Goal: Information Seeking & Learning: Learn about a topic

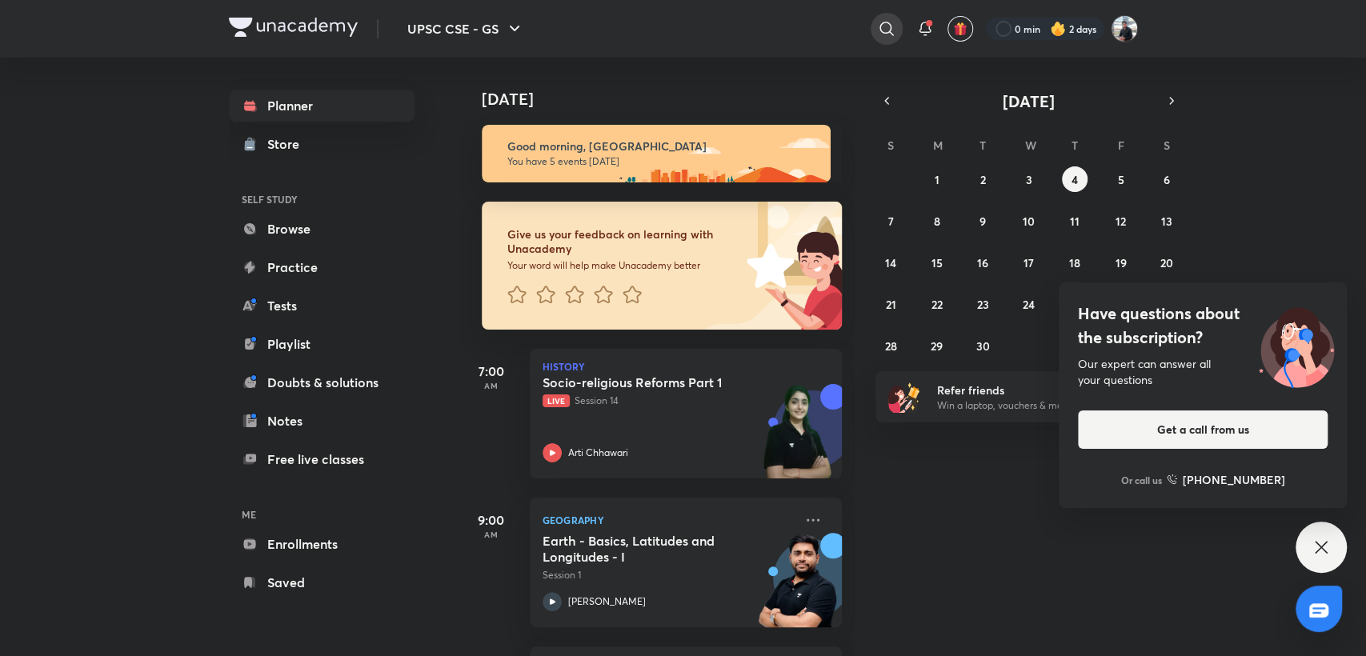
click at [882, 32] on icon at bounding box center [886, 28] width 19 height 19
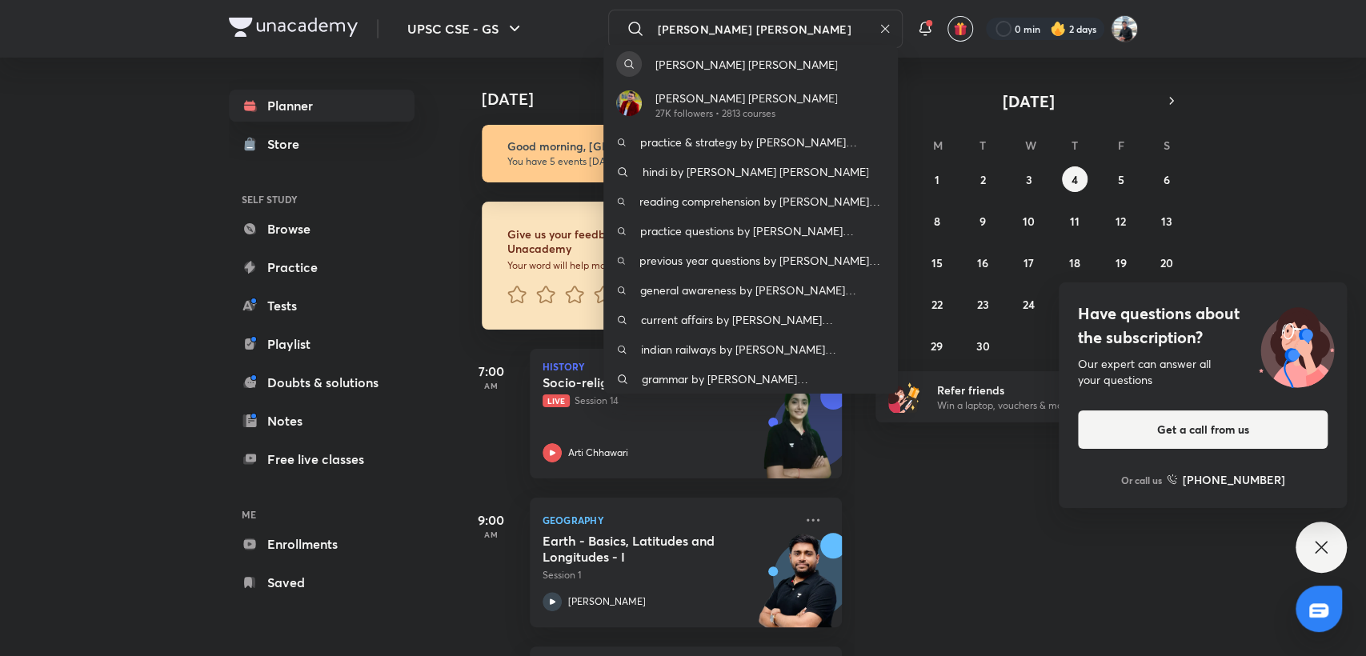
type input "[PERSON_NAME] [PERSON_NAME]"
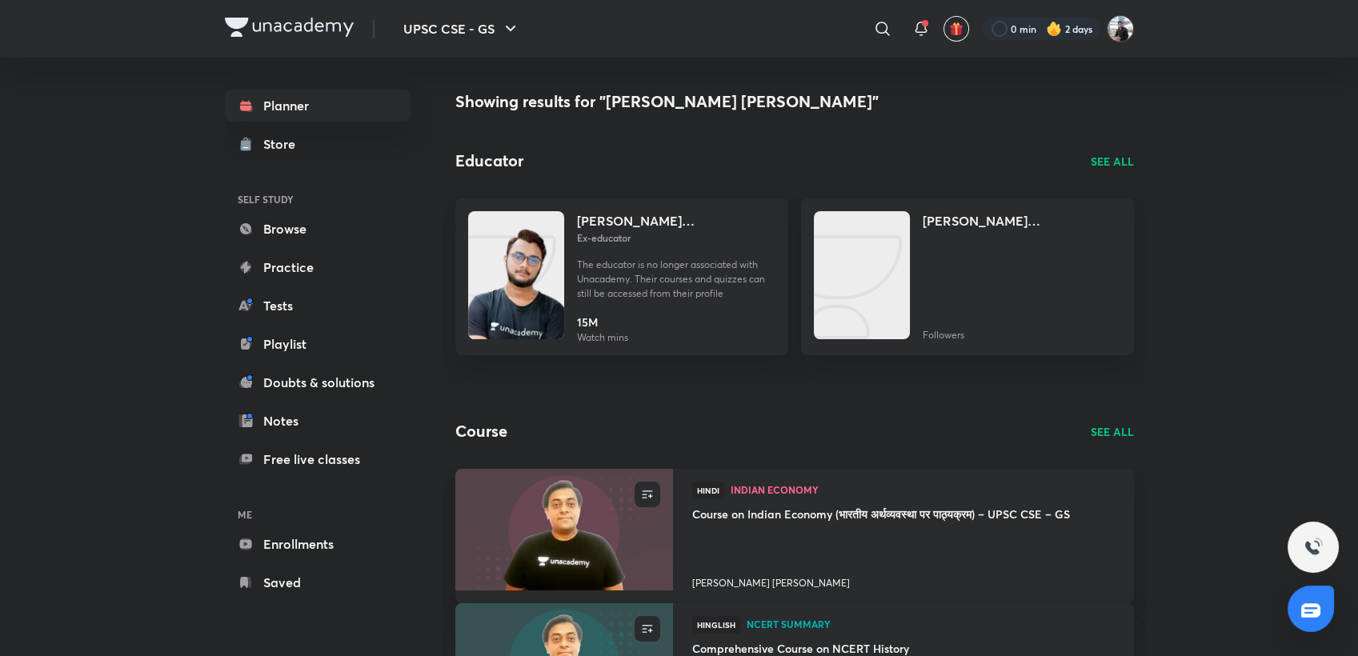
scroll to position [89, 0]
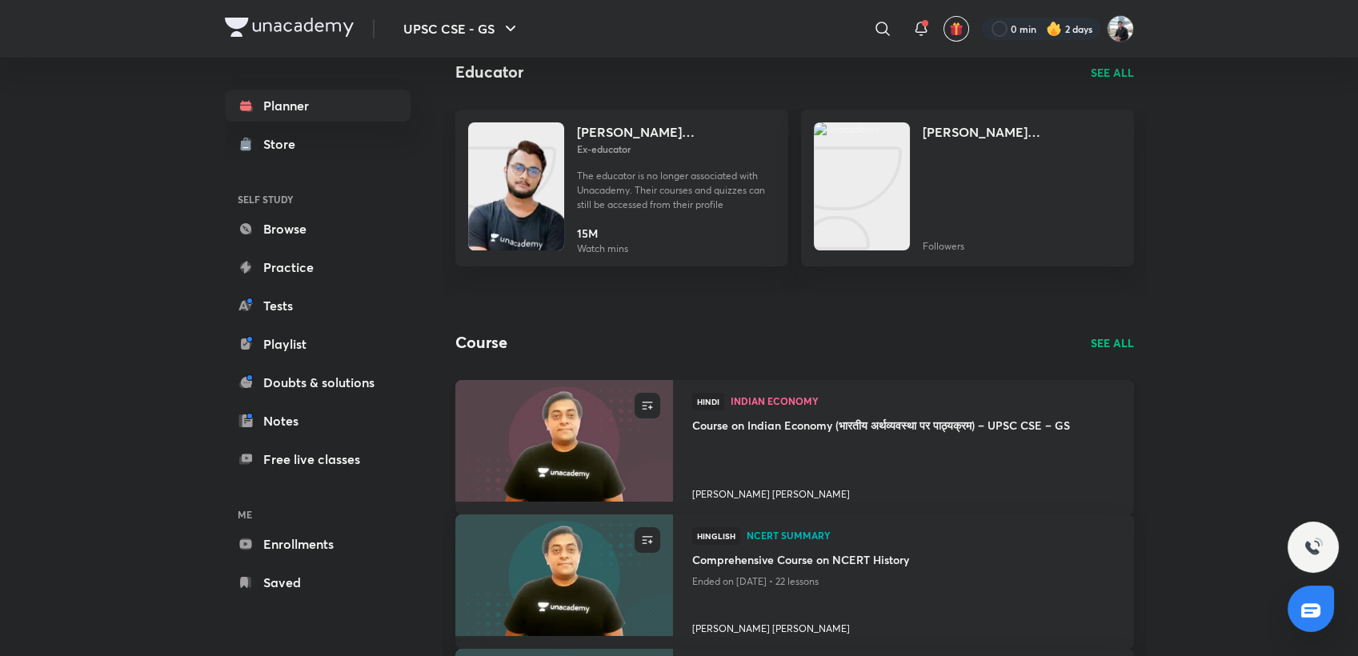
click at [732, 494] on h4 "[PERSON_NAME] [PERSON_NAME]" at bounding box center [903, 491] width 422 height 21
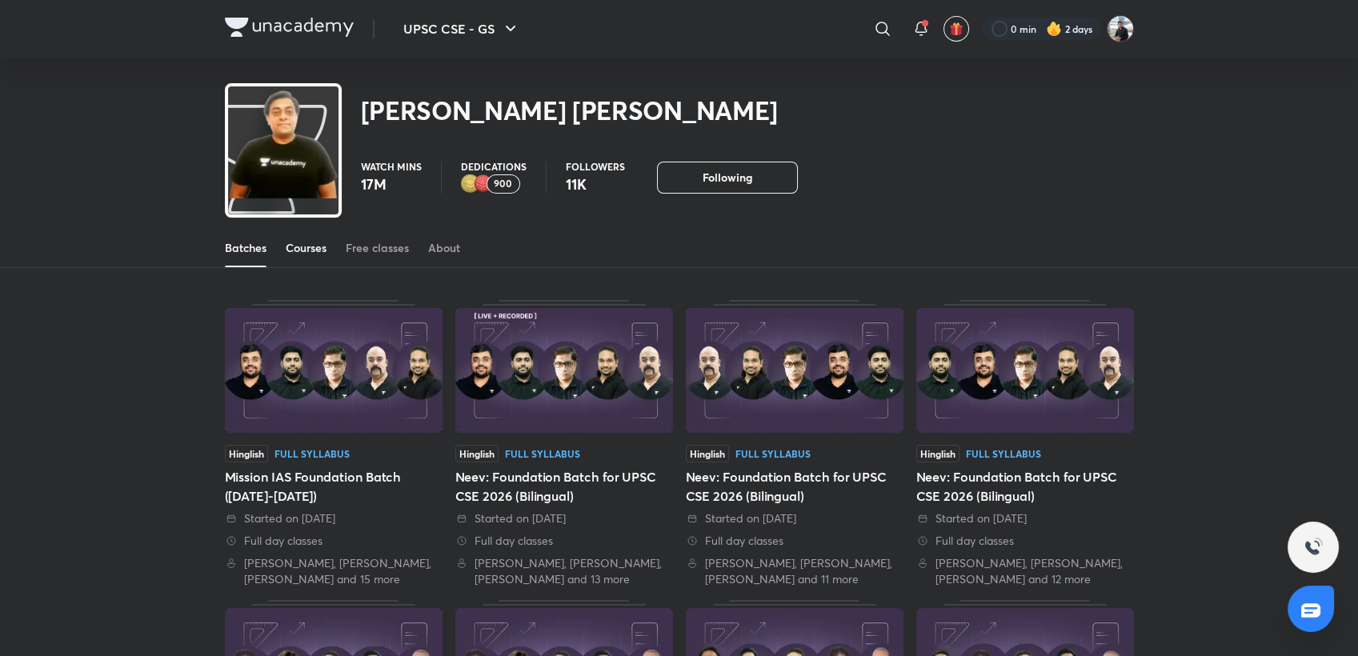
click at [304, 249] on div "Courses" at bounding box center [306, 248] width 41 height 16
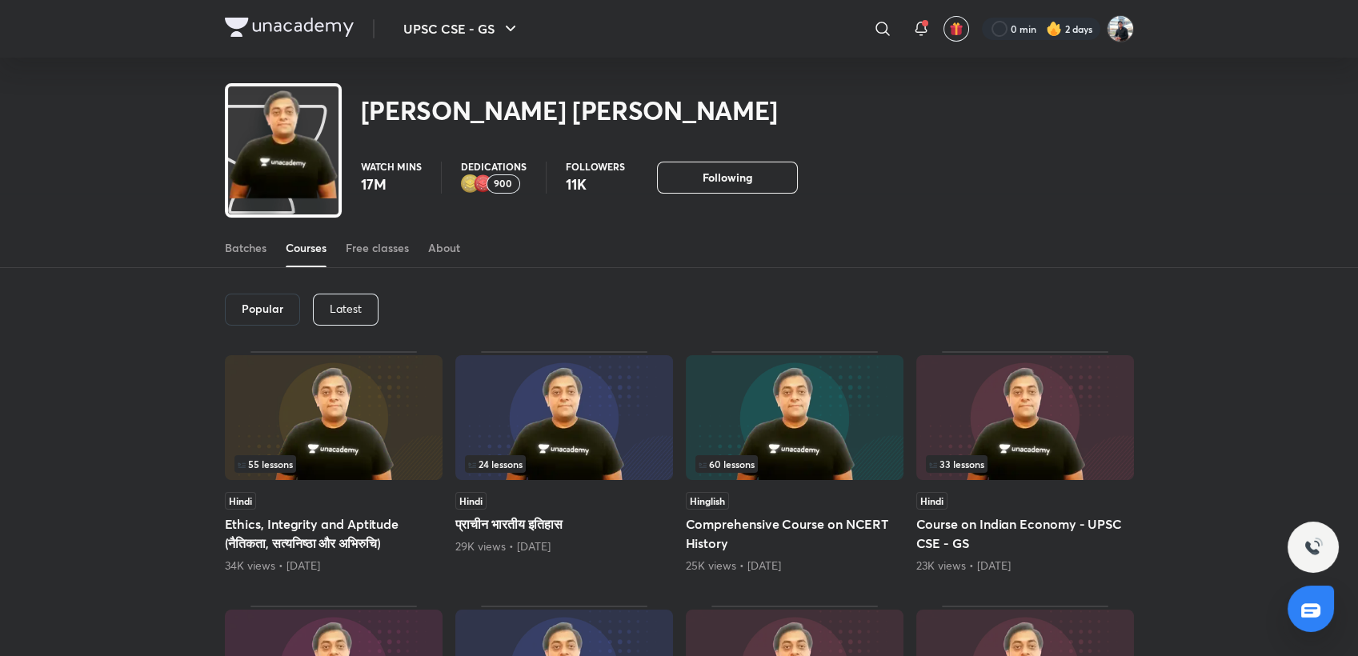
click at [342, 442] on img at bounding box center [334, 417] width 218 height 125
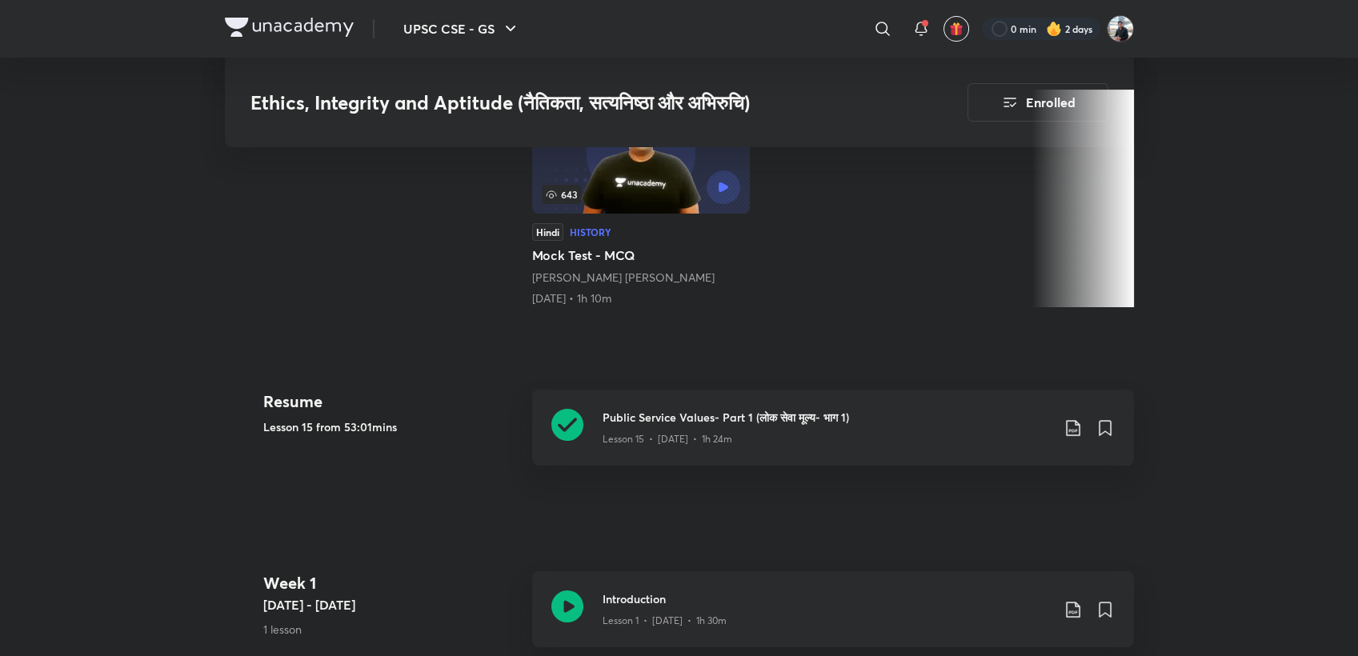
scroll to position [622, 0]
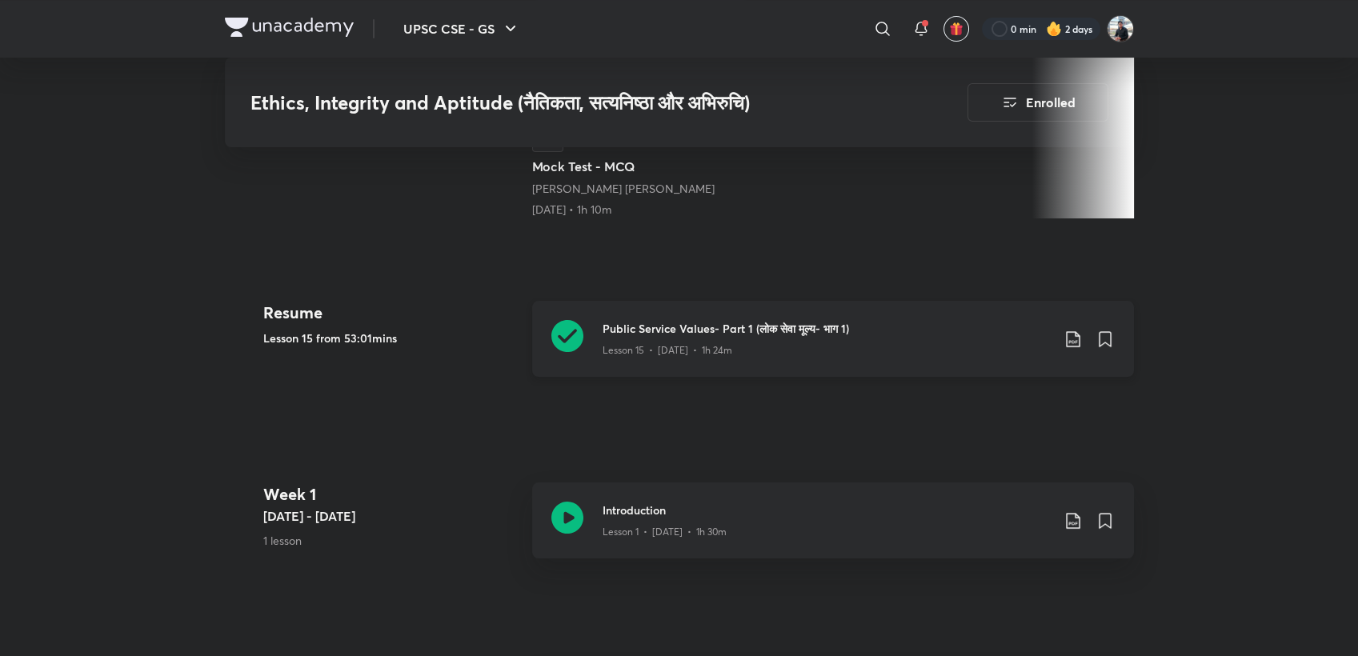
click at [568, 333] on icon at bounding box center [567, 336] width 32 height 32
